Goal: Task Accomplishment & Management: Use online tool/utility

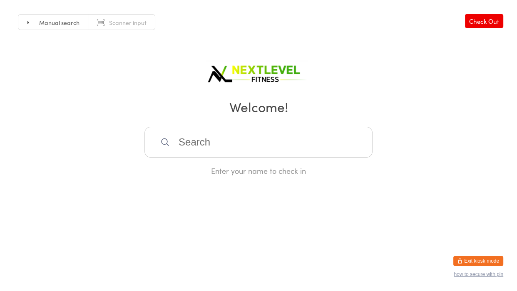
click at [302, 150] on input "search" at bounding box center [259, 142] width 228 height 31
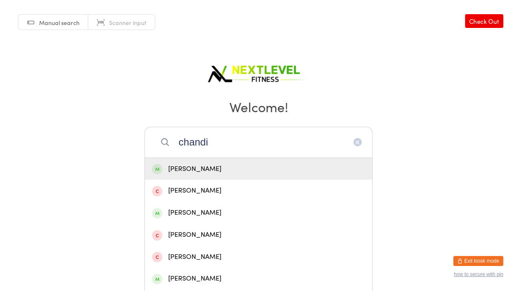
type input "chandi"
click at [283, 165] on div "[PERSON_NAME]" at bounding box center [258, 168] width 213 height 11
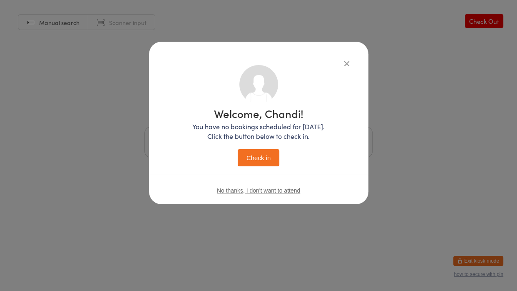
click at [251, 159] on button "Check in" at bounding box center [259, 157] width 42 height 17
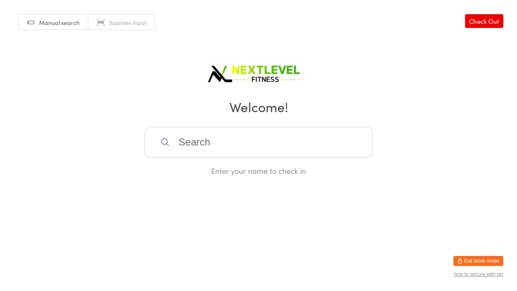
click at [248, 138] on input "search" at bounding box center [259, 142] width 228 height 31
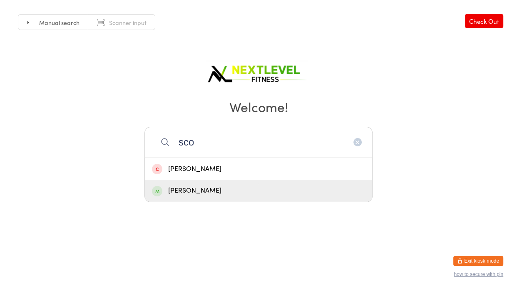
type input "sco"
click at [193, 192] on div "[PERSON_NAME]" at bounding box center [258, 190] width 213 height 11
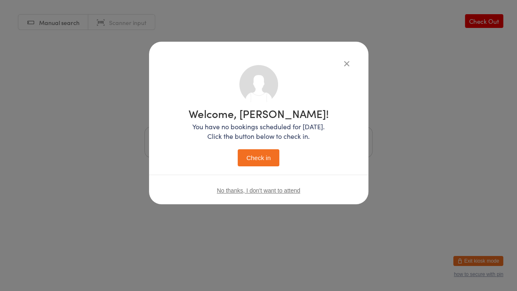
click at [255, 158] on button "Check in" at bounding box center [259, 157] width 42 height 17
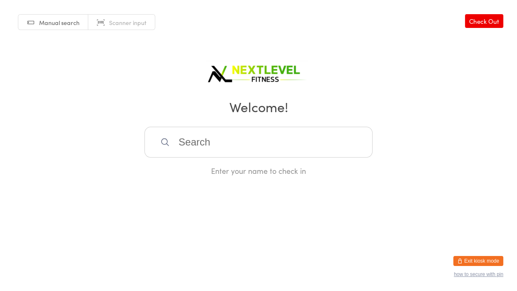
click at [244, 150] on input "search" at bounding box center [259, 142] width 228 height 31
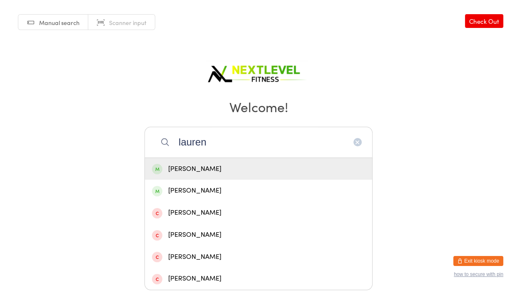
type input "lauren"
click at [212, 169] on div "[PERSON_NAME]" at bounding box center [258, 168] width 213 height 11
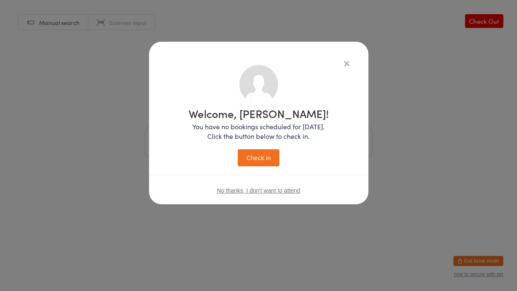
click at [264, 156] on button "Check in" at bounding box center [259, 157] width 42 height 17
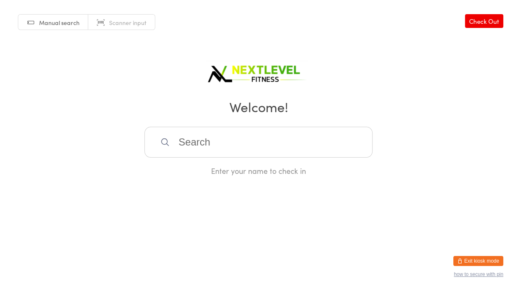
click at [257, 152] on input "search" at bounding box center [259, 142] width 228 height 31
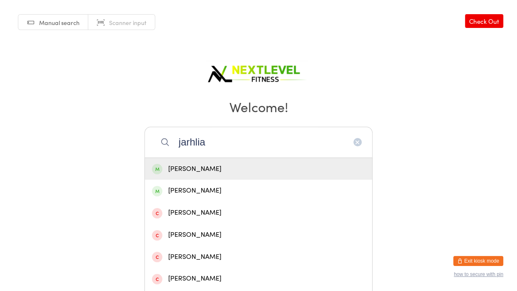
type input "jarhlia"
click at [241, 171] on div "[PERSON_NAME]" at bounding box center [258, 168] width 213 height 11
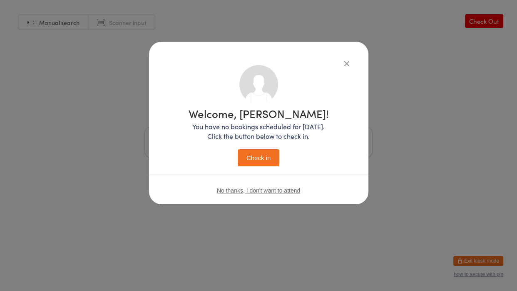
click at [251, 157] on button "Check in" at bounding box center [259, 157] width 42 height 17
